Goal: Communication & Community: Share content

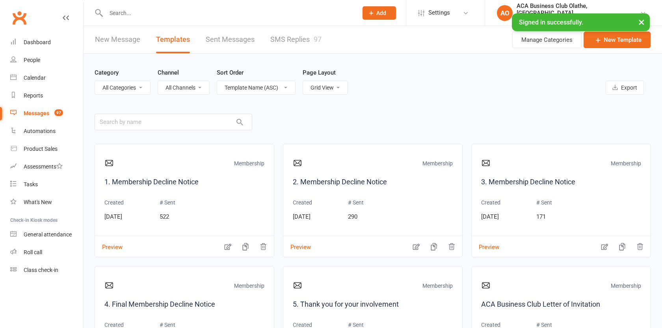
select select "grid"
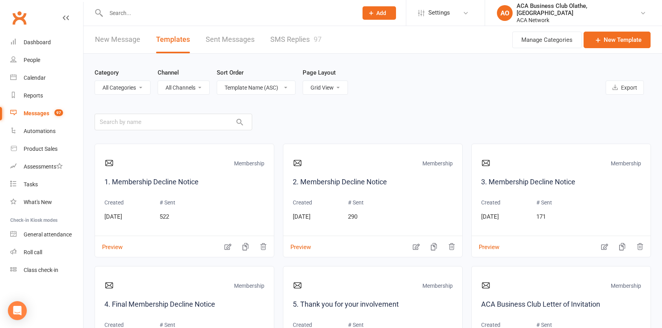
click at [136, 35] on link "New Message" at bounding box center [117, 39] width 45 height 27
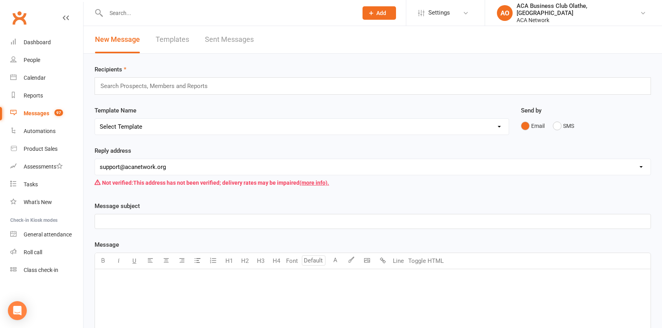
click at [232, 288] on div "﻿" at bounding box center [373, 328] width 556 height 118
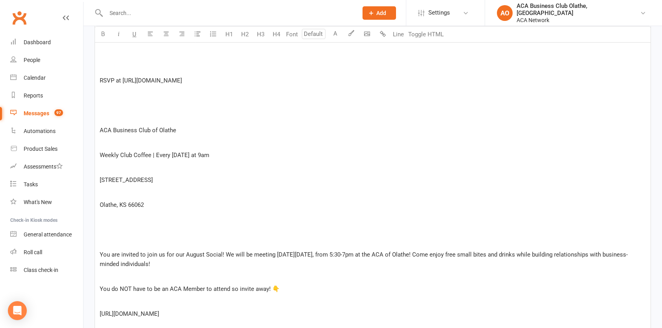
scroll to position [257, 0]
click at [151, 205] on p "Olathe, KS 66062" at bounding box center [373, 205] width 546 height 9
click at [395, 33] on button "Line" at bounding box center [399, 34] width 16 height 16
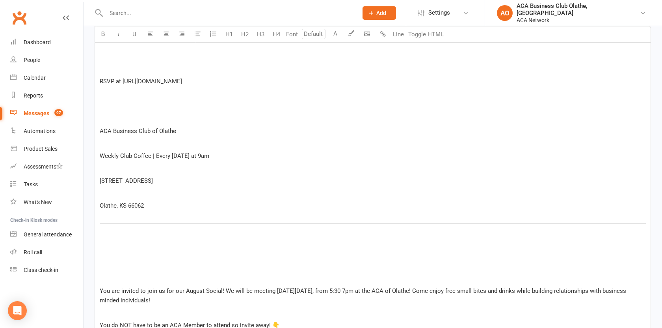
click at [158, 262] on p at bounding box center [373, 265] width 546 height 9
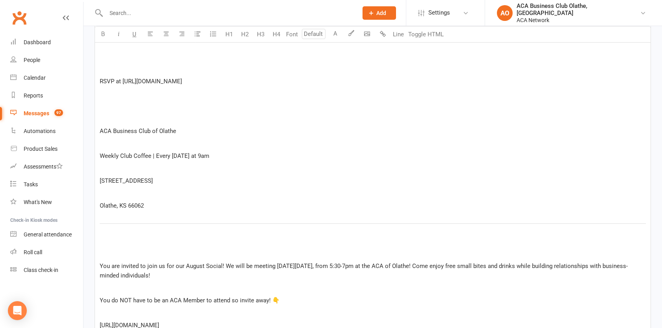
click at [136, 191] on p "﻿" at bounding box center [373, 192] width 546 height 9
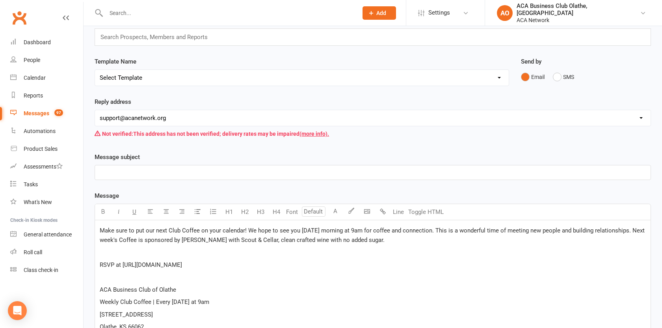
scroll to position [43, 0]
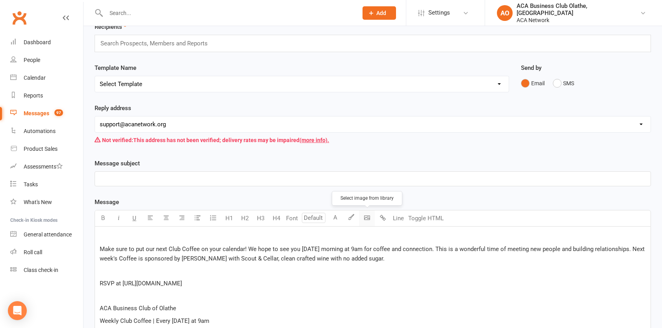
click at [372, 217] on body "Prospect Member Non-attending contact Class / event Appointment Bulk message Ad…" at bounding box center [331, 307] width 662 height 697
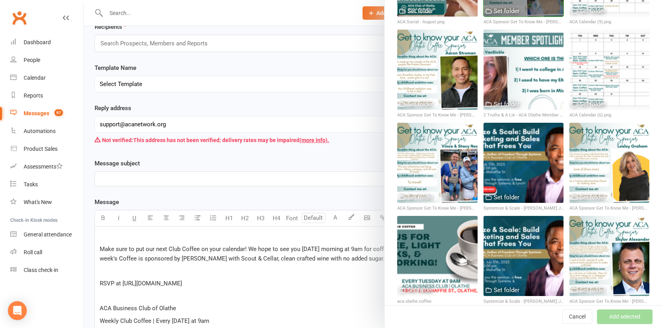
scroll to position [167, 0]
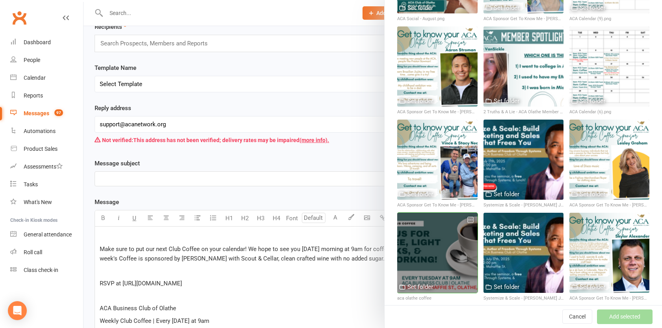
click at [434, 222] on div at bounding box center [437, 253] width 80 height 80
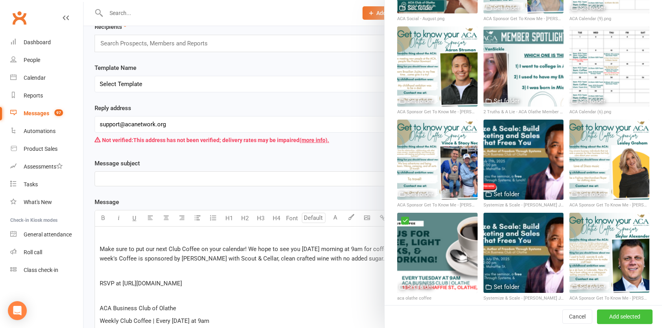
click at [619, 319] on button "Add selected" at bounding box center [625, 316] width 56 height 14
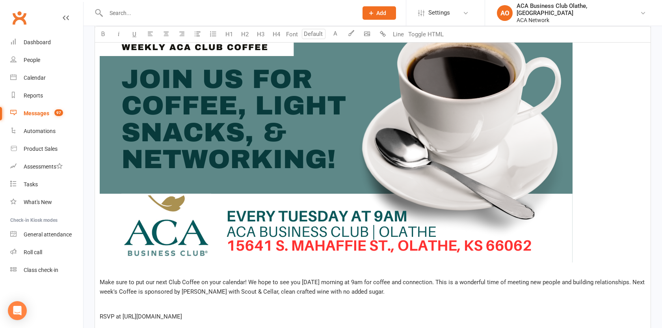
scroll to position [274, 0]
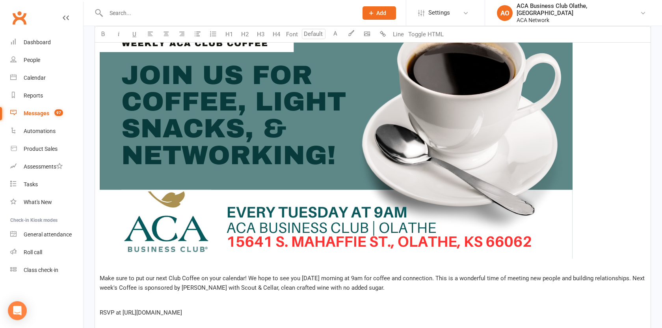
click at [341, 138] on img at bounding box center [336, 134] width 473 height 248
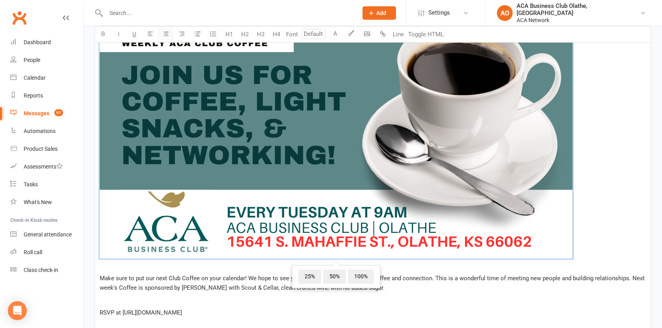
click at [163, 37] on button "button" at bounding box center [166, 34] width 16 height 16
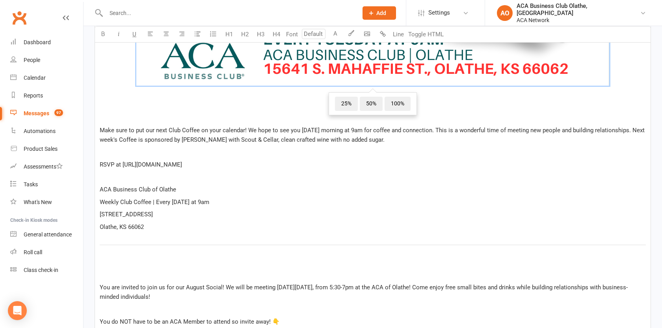
scroll to position [458, 0]
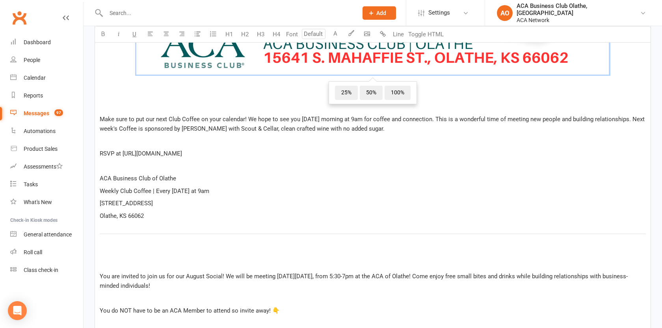
click at [185, 105] on p "﻿" at bounding box center [373, 106] width 546 height 9
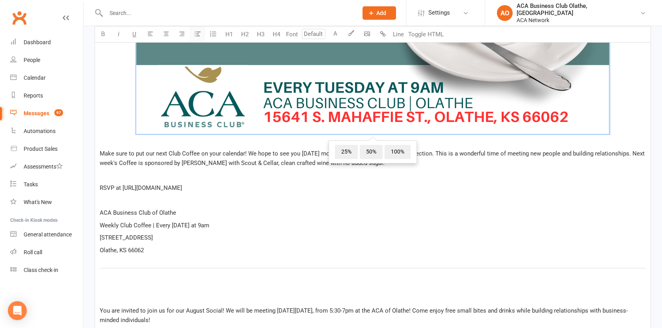
scroll to position [401, 0]
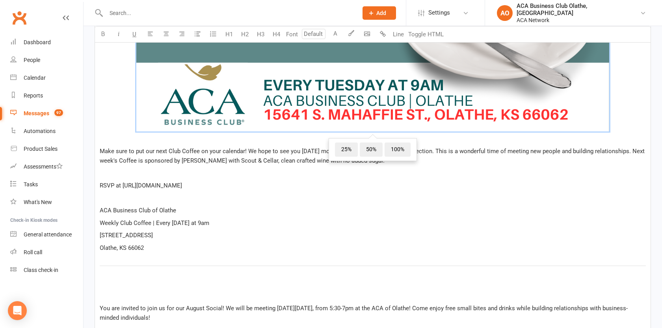
click at [186, 152] on span "Make sure to put our next Club Coffee on your calendar! We hope to see you [DAT…" at bounding box center [373, 155] width 547 height 17
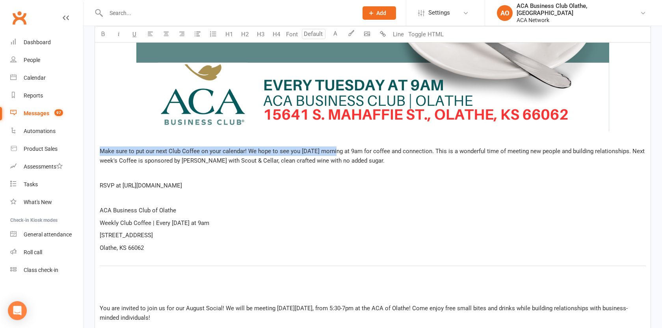
drag, startPoint x: 101, startPoint y: 151, endPoint x: 333, endPoint y: 150, distance: 232.2
click at [333, 150] on span "Make sure to put our next Club Coffee on your calendar! We hope to see you [DAT…" at bounding box center [373, 155] width 547 height 17
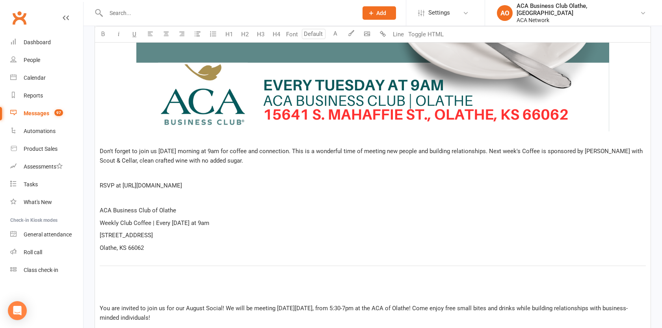
click at [297, 151] on span "Don't forget to join us [DATE] morning at 9am for coffee and connection. This i…" at bounding box center [372, 155] width 545 height 17
click at [498, 151] on span "Don't forget to join us [DATE] morning at 9am for coffee and connection! This i…" at bounding box center [372, 155] width 545 height 17
drag, startPoint x: 136, startPoint y: 161, endPoint x: 241, endPoint y: 160, distance: 104.9
click at [241, 160] on span "Don't forget to join us [DATE] morning at 9am for coffee and connection! This i…" at bounding box center [372, 155] width 544 height 17
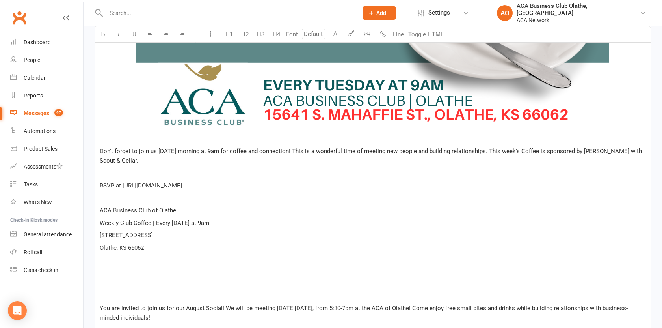
drag, startPoint x: 124, startPoint y: 186, endPoint x: 265, endPoint y: 187, distance: 141.2
click at [182, 187] on span "RSVP at [URL][DOMAIN_NAME]" at bounding box center [141, 185] width 82 height 7
copy span "[URL][DOMAIN_NAME]"
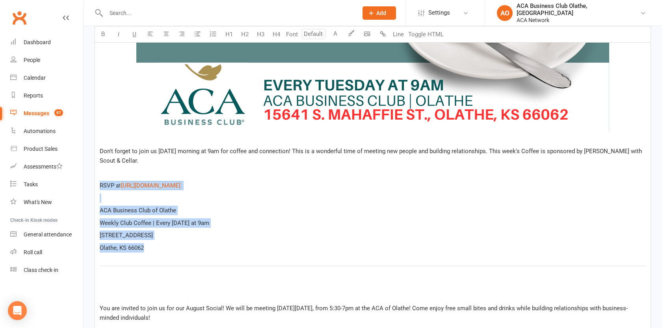
drag, startPoint x: 145, startPoint y: 247, endPoint x: 95, endPoint y: 181, distance: 83.5
click at [95, 181] on div "﻿ ﻿ ﻿ Don't forget to join us [DATE] morning at 9am for coffee and connection! …" at bounding box center [373, 160] width 556 height 584
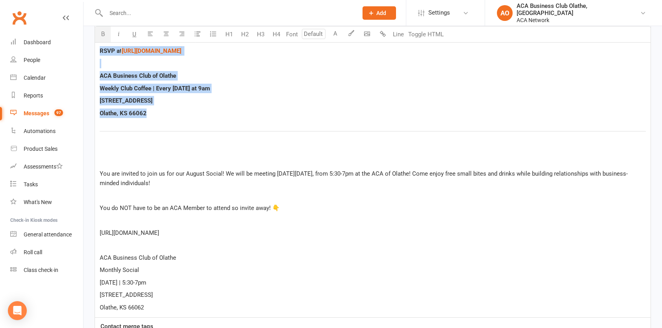
scroll to position [537, 0]
click at [123, 151] on p "﻿" at bounding box center [373, 147] width 546 height 9
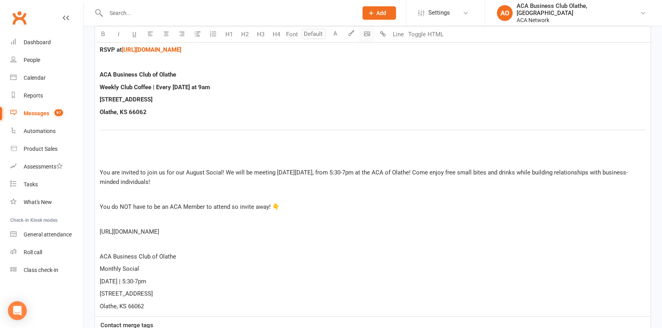
click at [366, 35] on icon "button" at bounding box center [367, 34] width 6 height 6
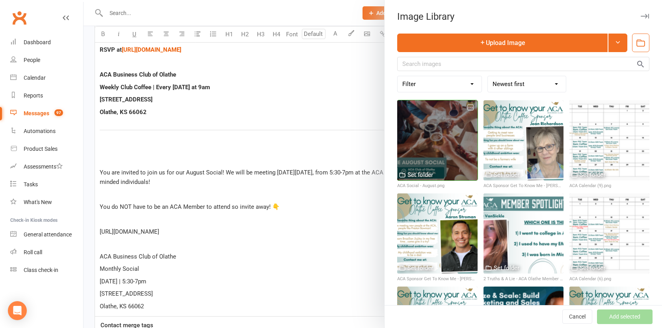
click at [446, 147] on div at bounding box center [437, 140] width 80 height 80
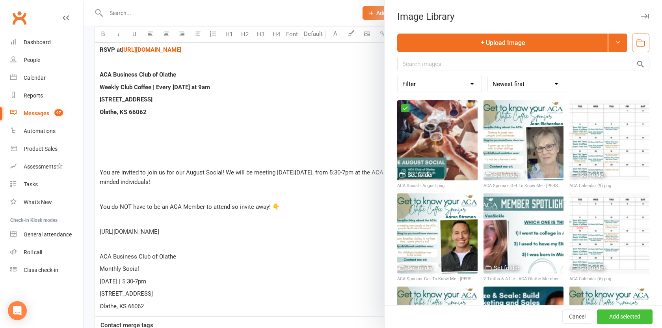
click at [629, 315] on button "Add selected" at bounding box center [625, 316] width 56 height 14
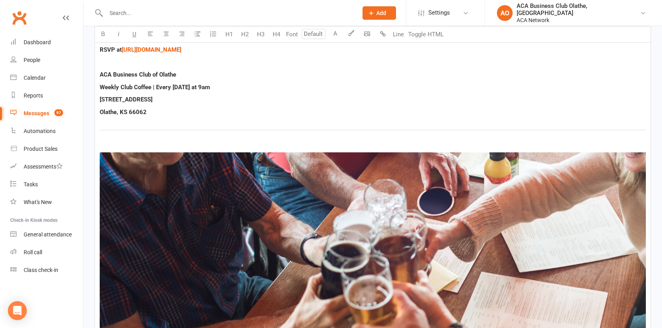
click at [186, 182] on img at bounding box center [373, 306] width 546 height 308
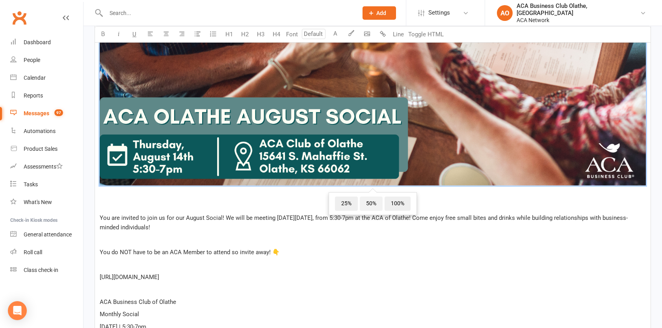
click at [373, 200] on span "50%" at bounding box center [371, 203] width 23 height 14
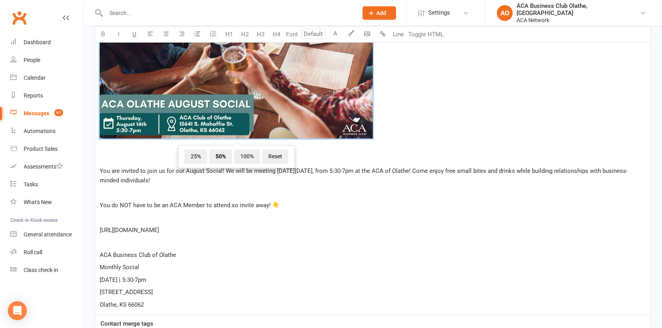
scroll to position [651, 0]
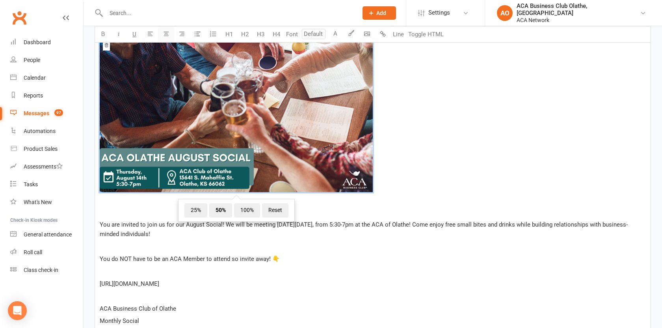
click at [164, 31] on icon "button" at bounding box center [166, 34] width 6 height 6
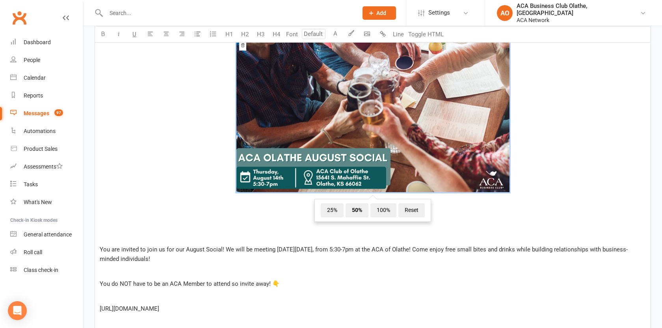
click at [194, 237] on p "﻿" at bounding box center [373, 236] width 546 height 9
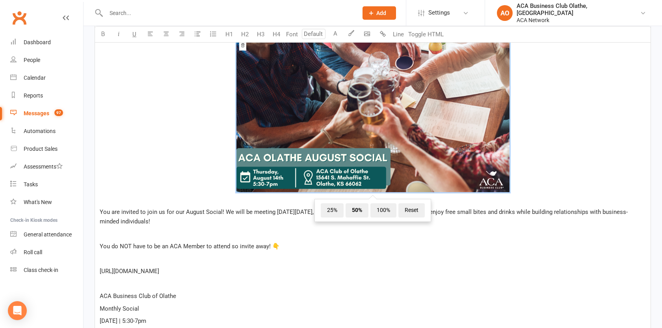
click at [190, 222] on p "You are invited to join us for our August Social! We will be meeting [DATE][DAT…" at bounding box center [373, 216] width 546 height 19
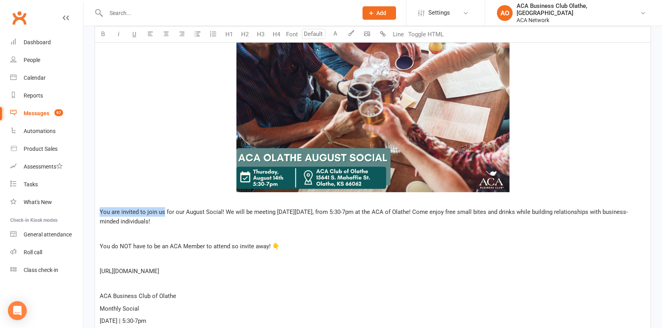
drag, startPoint x: 101, startPoint y: 210, endPoint x: 162, endPoint y: 208, distance: 61.9
click at [162, 208] on span "You are invited to join us for our August Social! We will be meeting [DATE][DAT…" at bounding box center [364, 216] width 528 height 17
drag, startPoint x: 289, startPoint y: 212, endPoint x: 358, endPoint y: 209, distance: 69.1
click at [358, 209] on span "Join us [DATE] evening for our August Social! We will be meeting [DATE][DATE], …" at bounding box center [372, 216] width 544 height 17
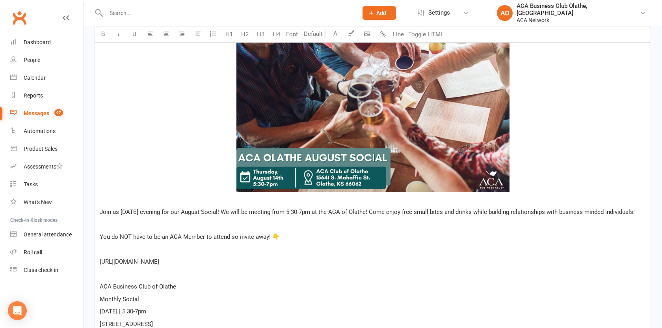
click at [364, 216] on p "Join us [DATE] evening for our August Social! We will be meeting from 5:30-7pm …" at bounding box center [373, 211] width 546 height 9
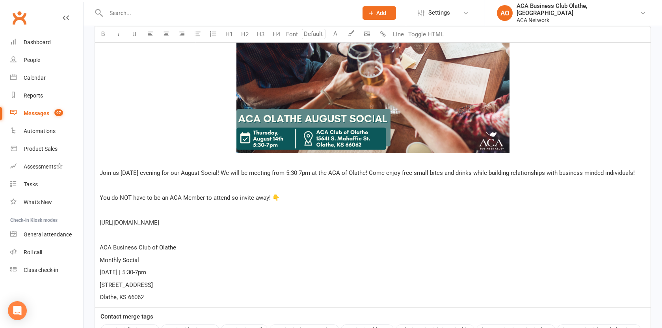
scroll to position [698, 0]
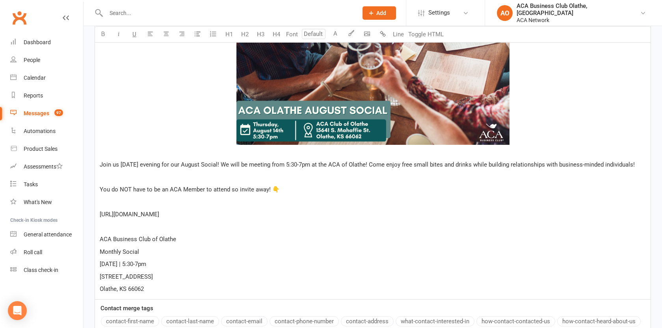
drag, startPoint x: 253, startPoint y: 221, endPoint x: 97, endPoint y: 222, distance: 156.5
copy span "[URL][DOMAIN_NAME]"
click at [380, 37] on button "button" at bounding box center [383, 34] width 16 height 16
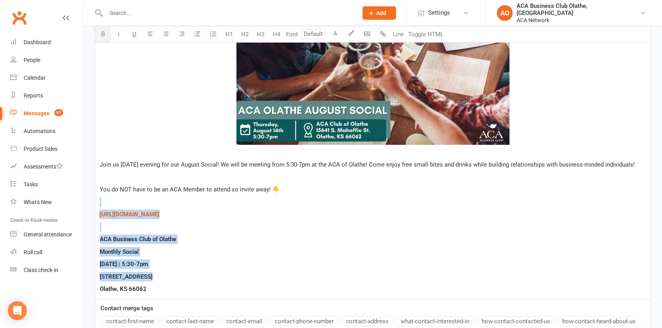
click at [221, 293] on p "Olathe, KS 66062" at bounding box center [373, 288] width 546 height 9
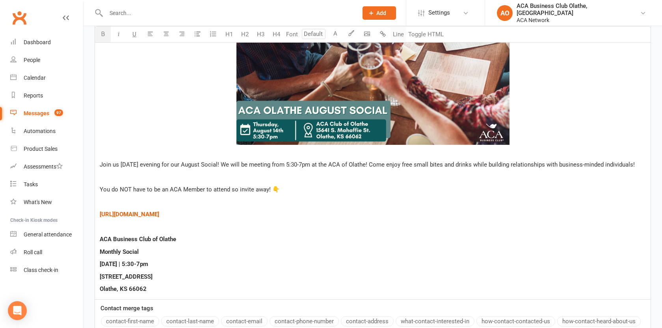
click at [401, 30] on button "Line" at bounding box center [399, 34] width 16 height 16
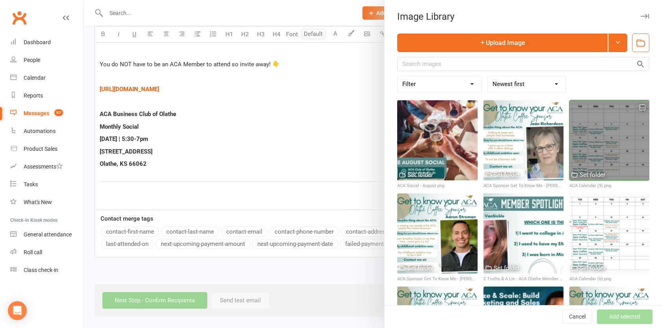
click at [580, 147] on div at bounding box center [610, 140] width 80 height 80
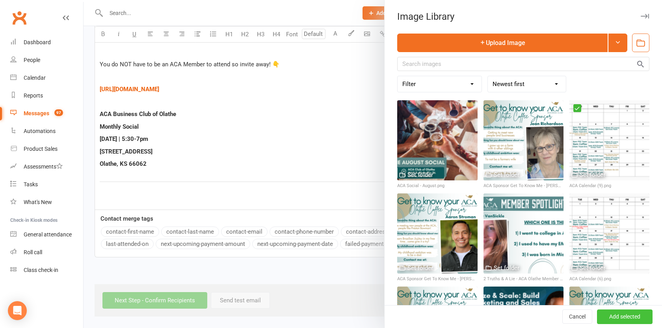
click at [612, 317] on button "Add selected" at bounding box center [625, 316] width 56 height 14
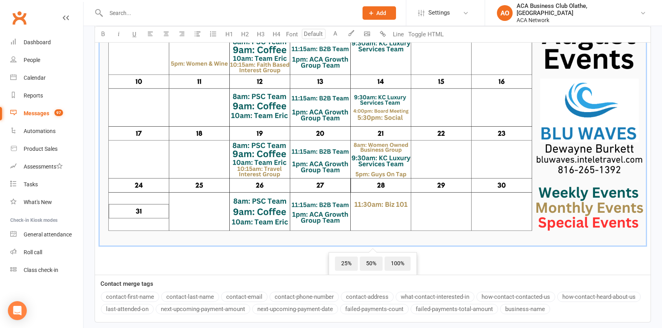
scroll to position [1152, 0]
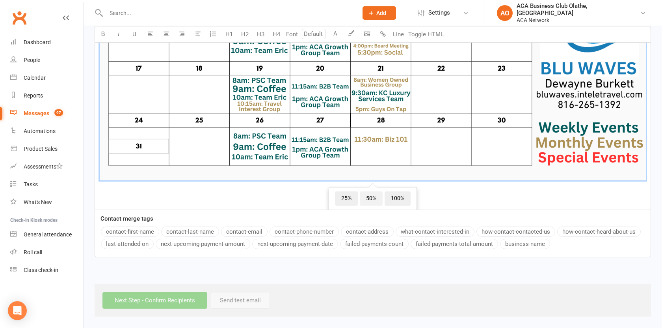
click at [366, 199] on span "50%" at bounding box center [371, 198] width 23 height 14
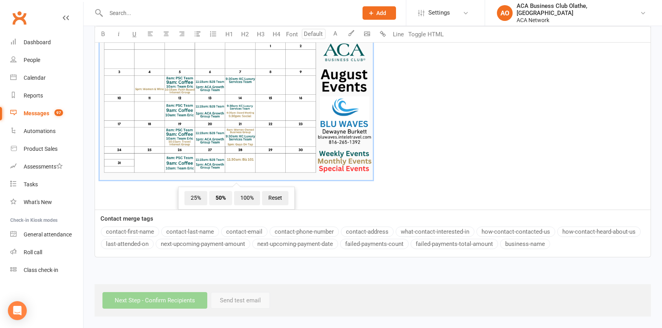
scroll to position [998, 0]
click at [235, 128] on img at bounding box center [236, 103] width 273 height 154
click at [168, 33] on icon "button" at bounding box center [166, 34] width 6 height 6
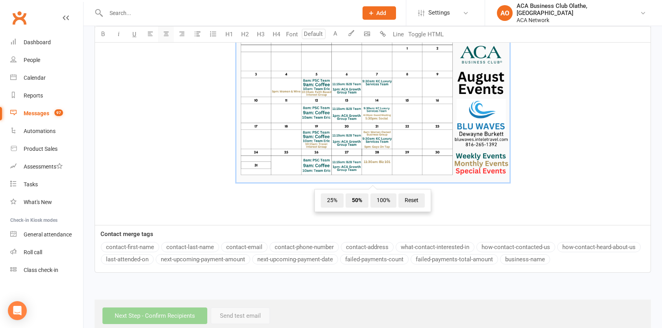
scroll to position [0, 0]
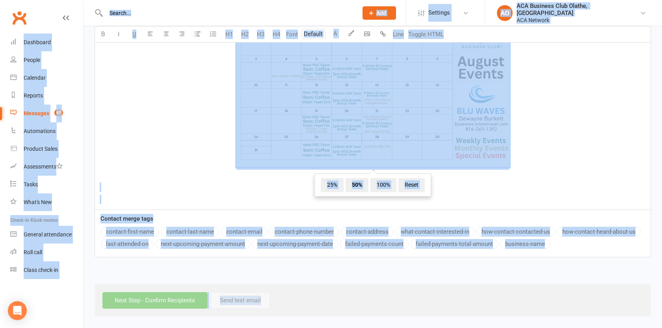
click at [192, 100] on span "﻿ 25% 50% 100% Reset" at bounding box center [373, 91] width 546 height 157
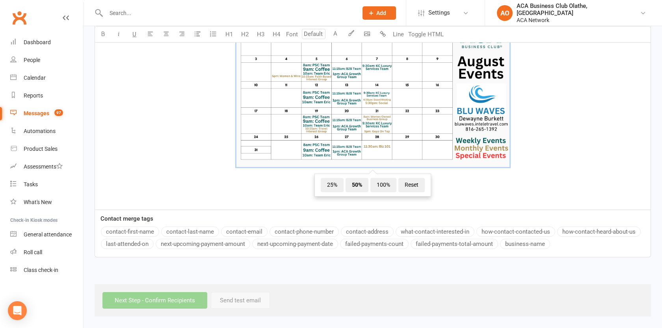
click at [192, 100] on span "﻿ 25% 50% 100% Reset" at bounding box center [373, 91] width 546 height 157
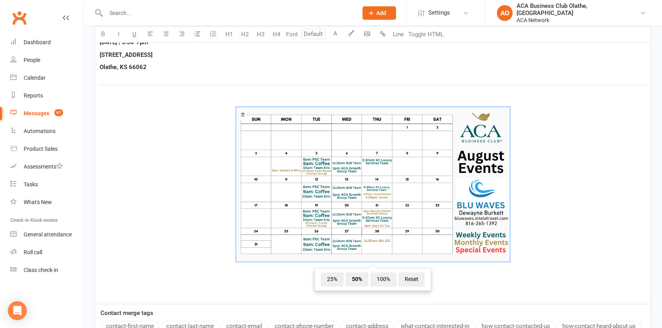
scroll to position [839, 0]
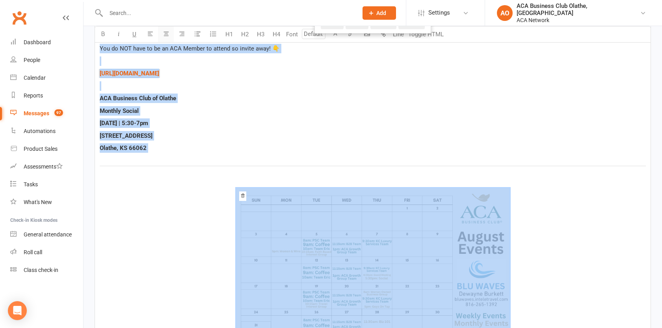
click at [160, 34] on button "button" at bounding box center [166, 34] width 16 height 16
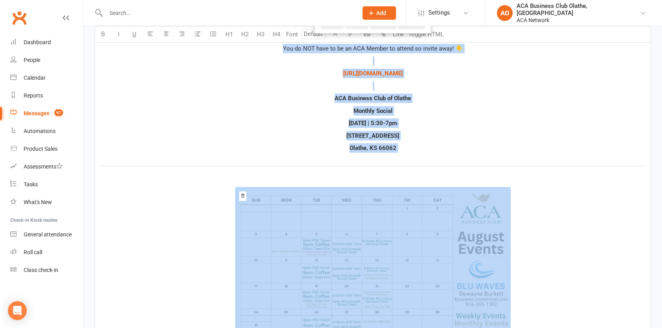
click at [315, 35] on input "number" at bounding box center [314, 34] width 24 height 10
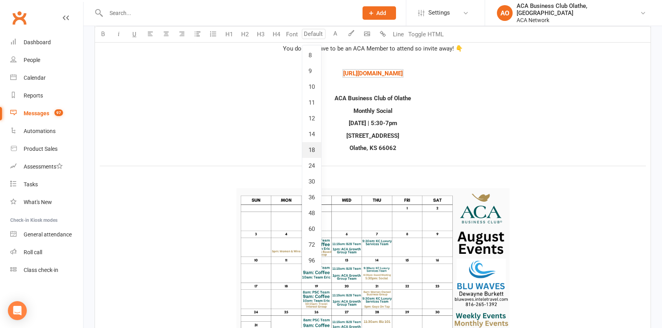
click at [309, 151] on link "18" at bounding box center [311, 150] width 19 height 16
type input "18"
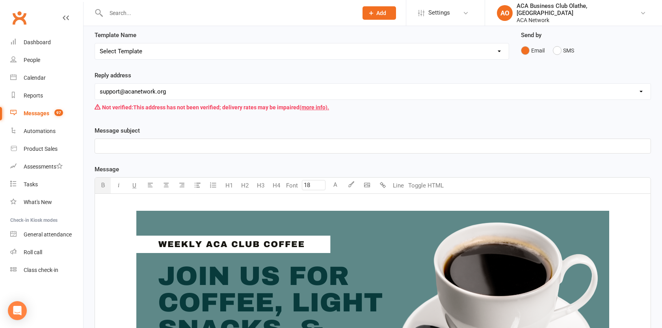
scroll to position [0, 0]
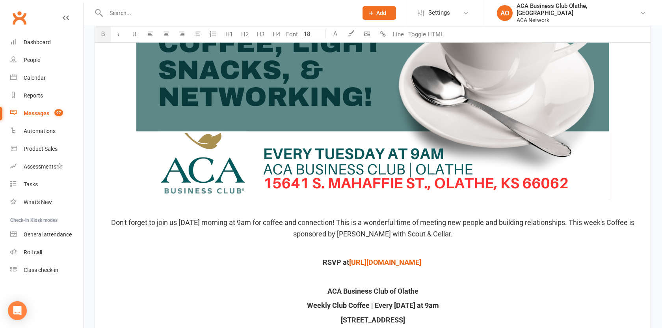
click at [466, 158] on img at bounding box center [372, 76] width 473 height 248
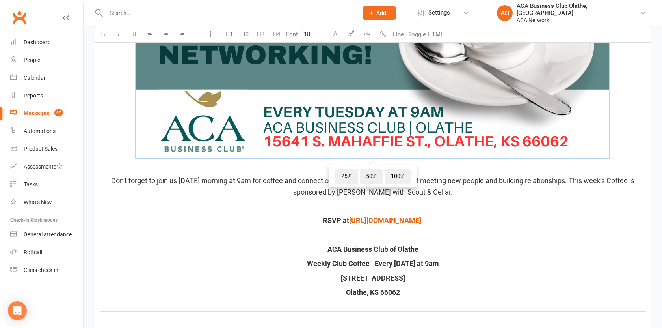
scroll to position [397, 0]
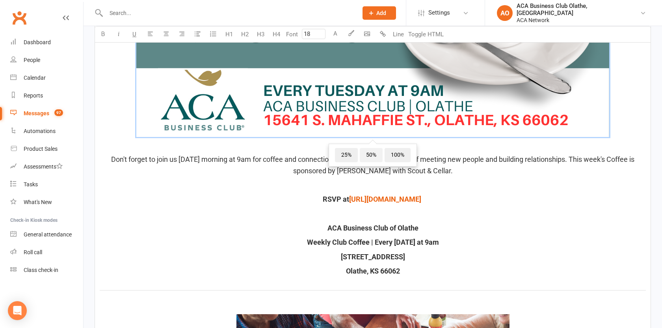
click at [371, 156] on span "50%" at bounding box center [371, 155] width 23 height 14
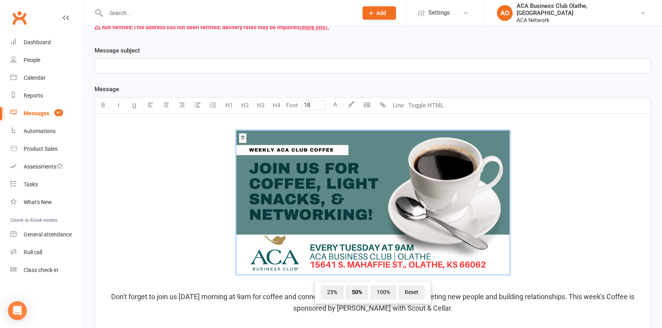
scroll to position [0, 0]
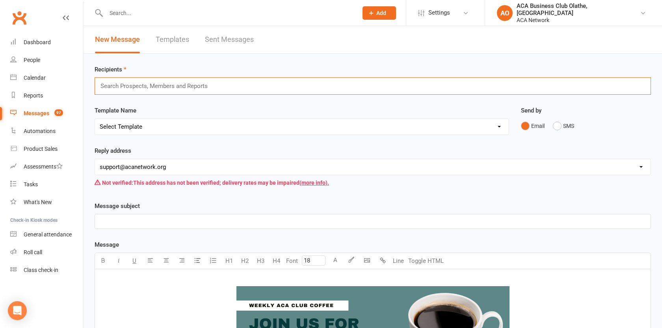
click at [127, 86] on input "text" at bounding box center [158, 86] width 116 height 10
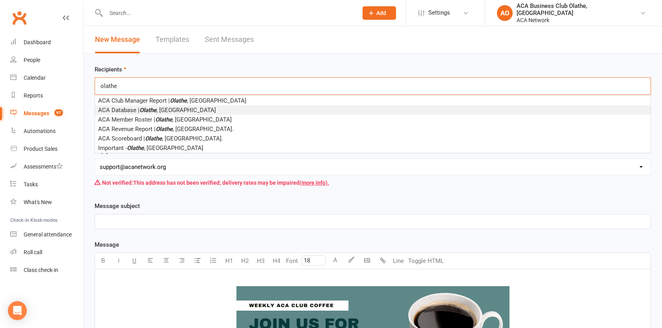
type input "olathe"
click at [140, 111] on em "Olathe" at bounding box center [148, 109] width 17 height 7
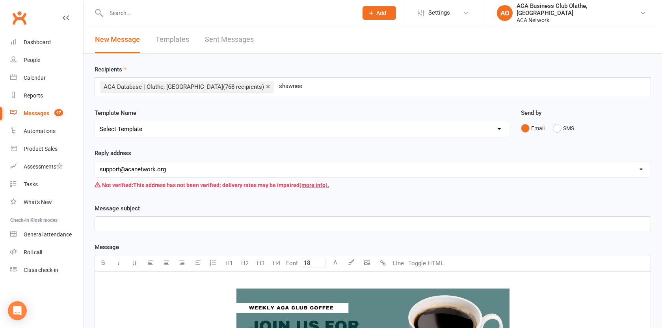
click at [278, 87] on input "shawnee" at bounding box center [291, 86] width 27 height 10
click at [267, 83] on div "× ACA Database | Olathe, [GEOGRAPHIC_DATA] (768 recipients) [PERSON_NAME]" at bounding box center [373, 87] width 557 height 20
click at [255, 91] on div "× ACA Database | Olathe, [GEOGRAPHIC_DATA] (768 recipients) [PERSON_NAME]" at bounding box center [373, 87] width 557 height 20
click at [278, 84] on input "shawnee" at bounding box center [291, 86] width 27 height 10
type input "s"
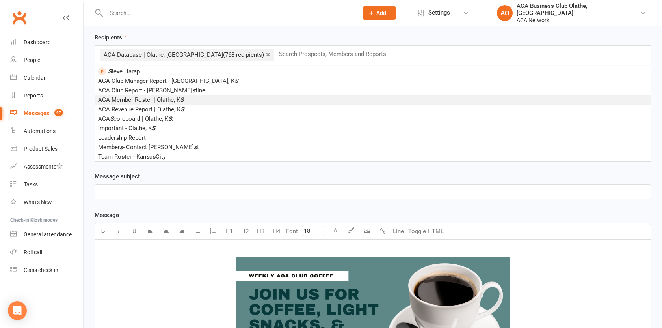
scroll to position [38, 0]
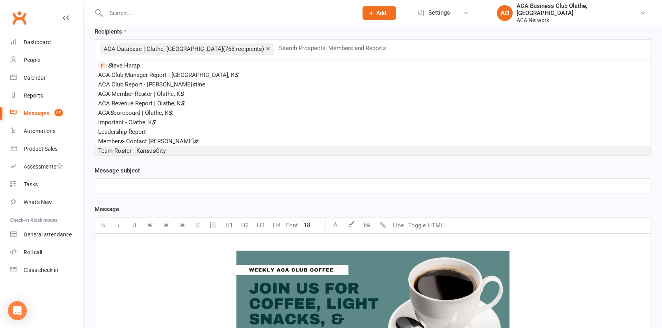
click at [217, 173] on div "Message subject ﻿" at bounding box center [373, 180] width 557 height 28
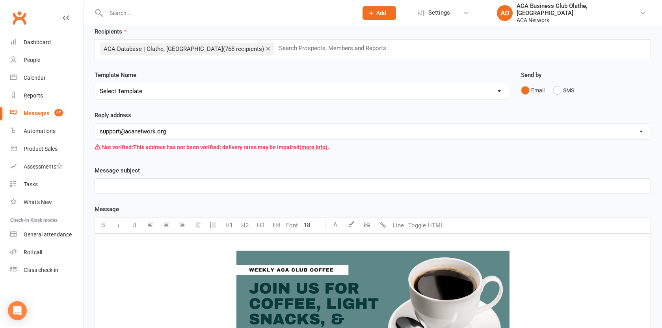
click at [157, 140] on div "Not verified: This address has not been verified; delivery rates may be impaire…" at bounding box center [373, 147] width 557 height 15
click at [145, 137] on select "[EMAIL_ADDRESS][DOMAIN_NAME] [EMAIL_ADDRESS][DOMAIN_NAME] [PERSON_NAME][DOMAIN_…" at bounding box center [373, 131] width 556 height 16
select select "14"
click at [128, 184] on p "﻿" at bounding box center [373, 185] width 546 height 9
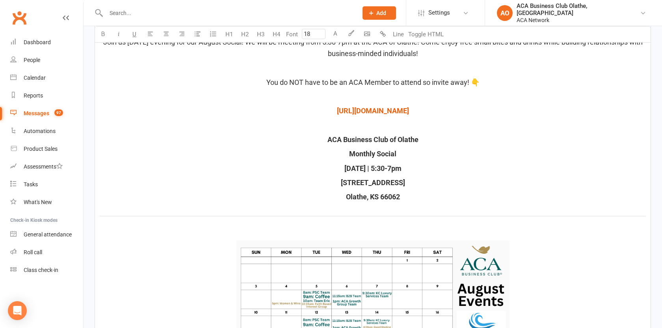
scroll to position [971, 0]
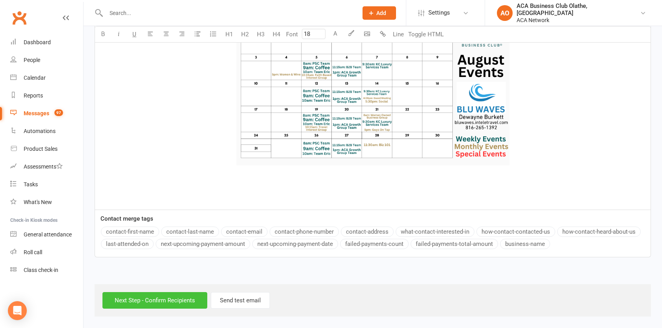
click at [172, 300] on input "Next Step - Confirm Recipients" at bounding box center [155, 300] width 105 height 17
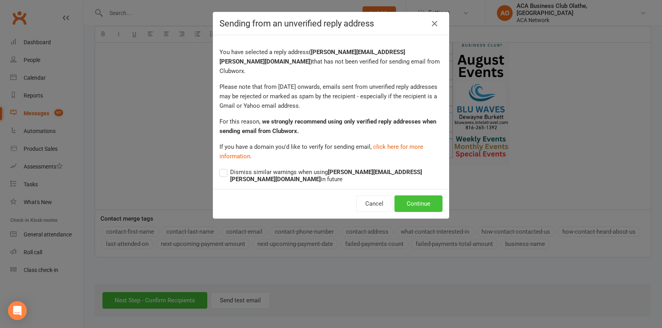
click at [434, 195] on button "Continue" at bounding box center [419, 203] width 48 height 17
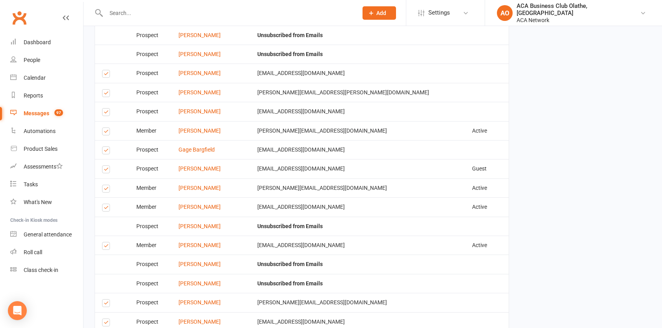
scroll to position [1669, 0]
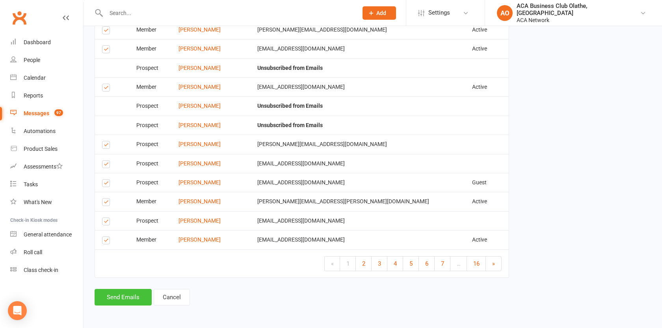
click at [114, 291] on button "Send Emails" at bounding box center [123, 297] width 57 height 17
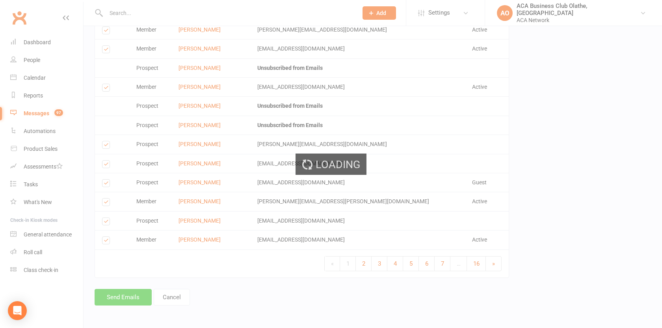
scroll to position [1665, 0]
